Goal: Information Seeking & Learning: Learn about a topic

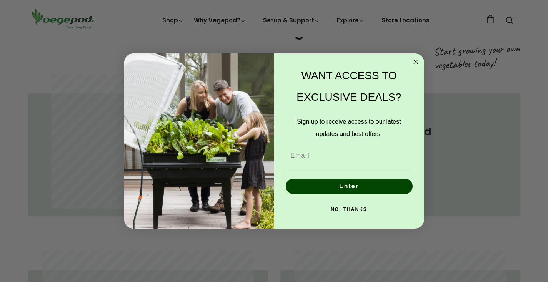
scroll to position [398, 0]
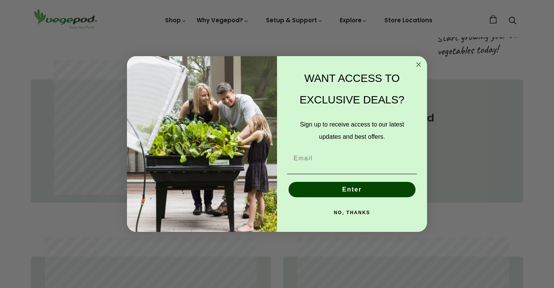
click at [361, 211] on button "NO, THANKS" at bounding box center [352, 212] width 130 height 15
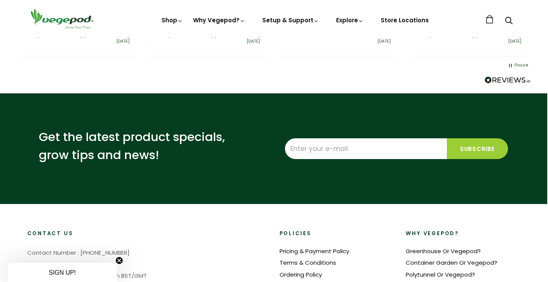
scroll to position [1730, 1]
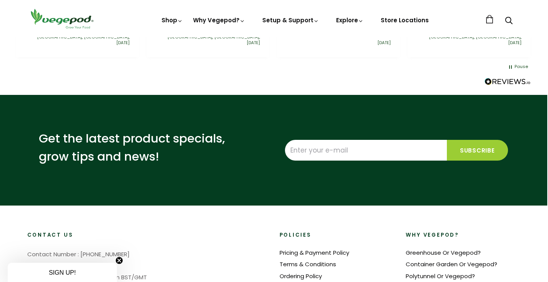
click at [367, 140] on input "Enter your e-mail" at bounding box center [366, 150] width 162 height 21
type input "awbrown4@hotmail.com"
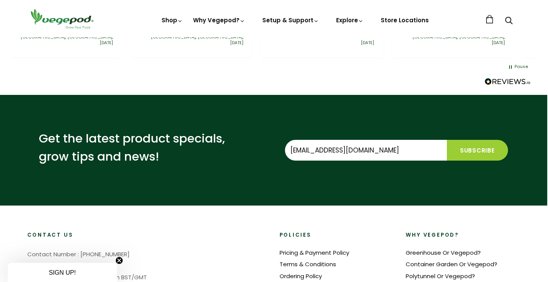
click at [472, 140] on input "Subscribe" at bounding box center [477, 150] width 61 height 21
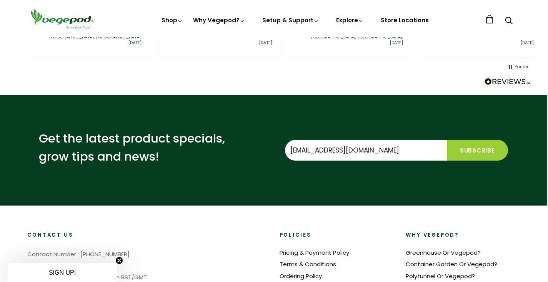
scroll to position [0, 784]
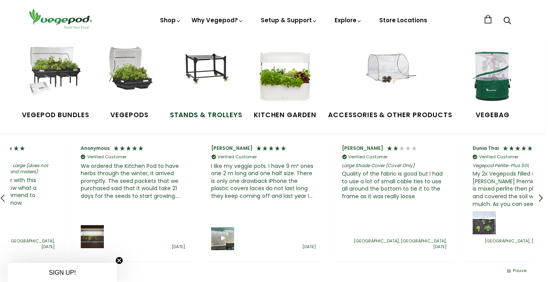
scroll to position [0, 261]
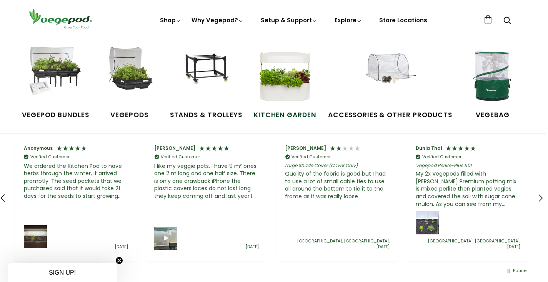
click at [293, 81] on img at bounding box center [285, 76] width 58 height 58
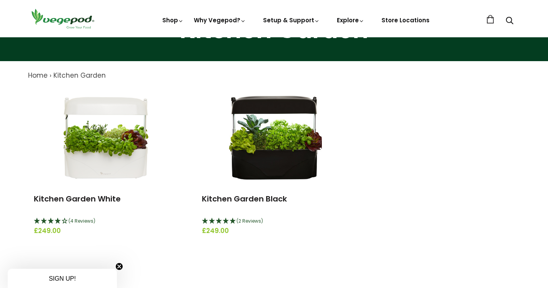
scroll to position [57, 0]
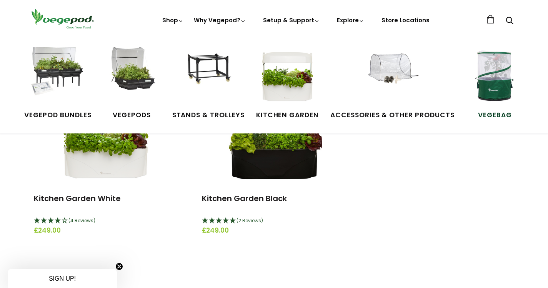
click at [493, 76] on img at bounding box center [495, 76] width 58 height 58
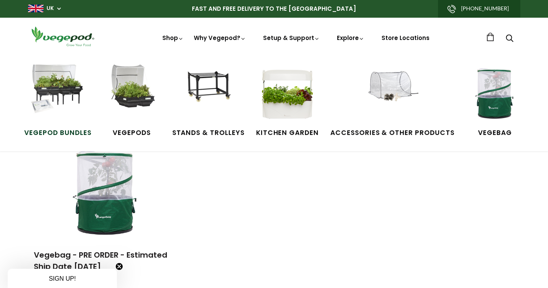
click at [58, 85] on img at bounding box center [58, 94] width 58 height 58
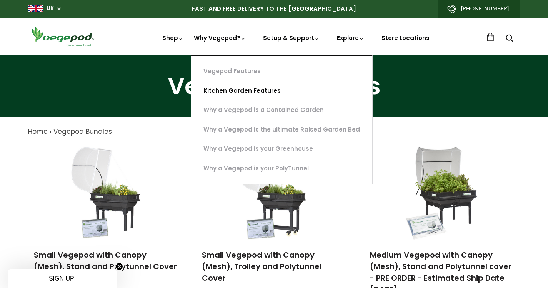
click at [234, 90] on link "Kitchen Garden Features" at bounding box center [281, 91] width 181 height 20
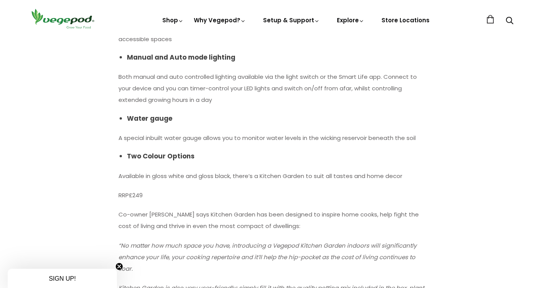
scroll to position [977, 0]
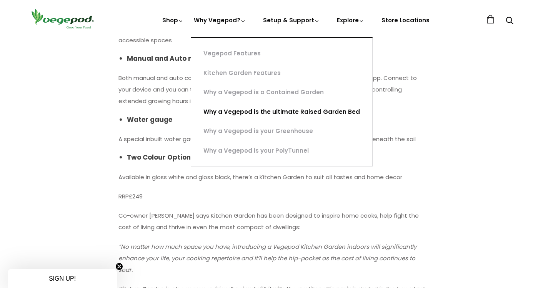
click at [256, 113] on link "Why a Vegepod is the ultimate Raised Garden Bed" at bounding box center [281, 112] width 181 height 20
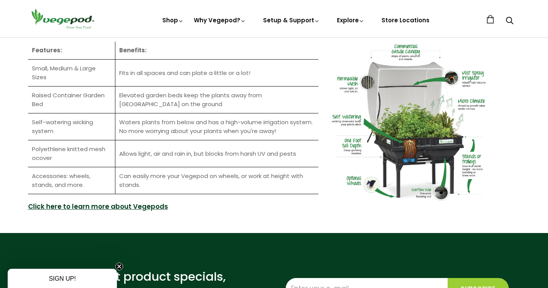
scroll to position [857, 0]
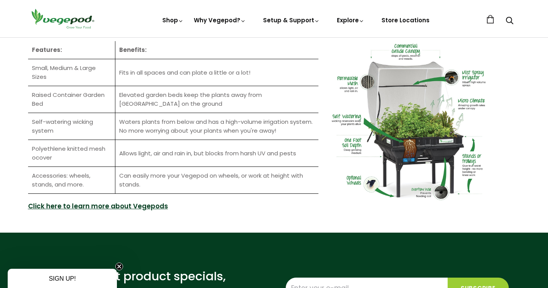
click at [256, 113] on td "Elevated garden beds keep the plants away from [GEOGRAPHIC_DATA] on the ground" at bounding box center [216, 99] width 203 height 27
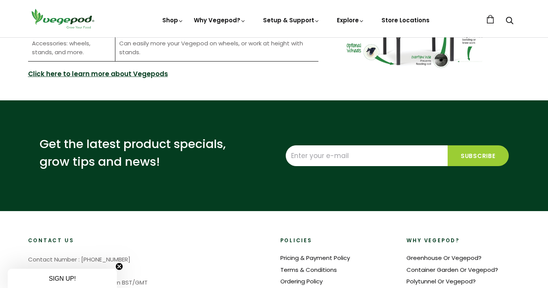
scroll to position [1000, 0]
